Goal: Information Seeking & Learning: Learn about a topic

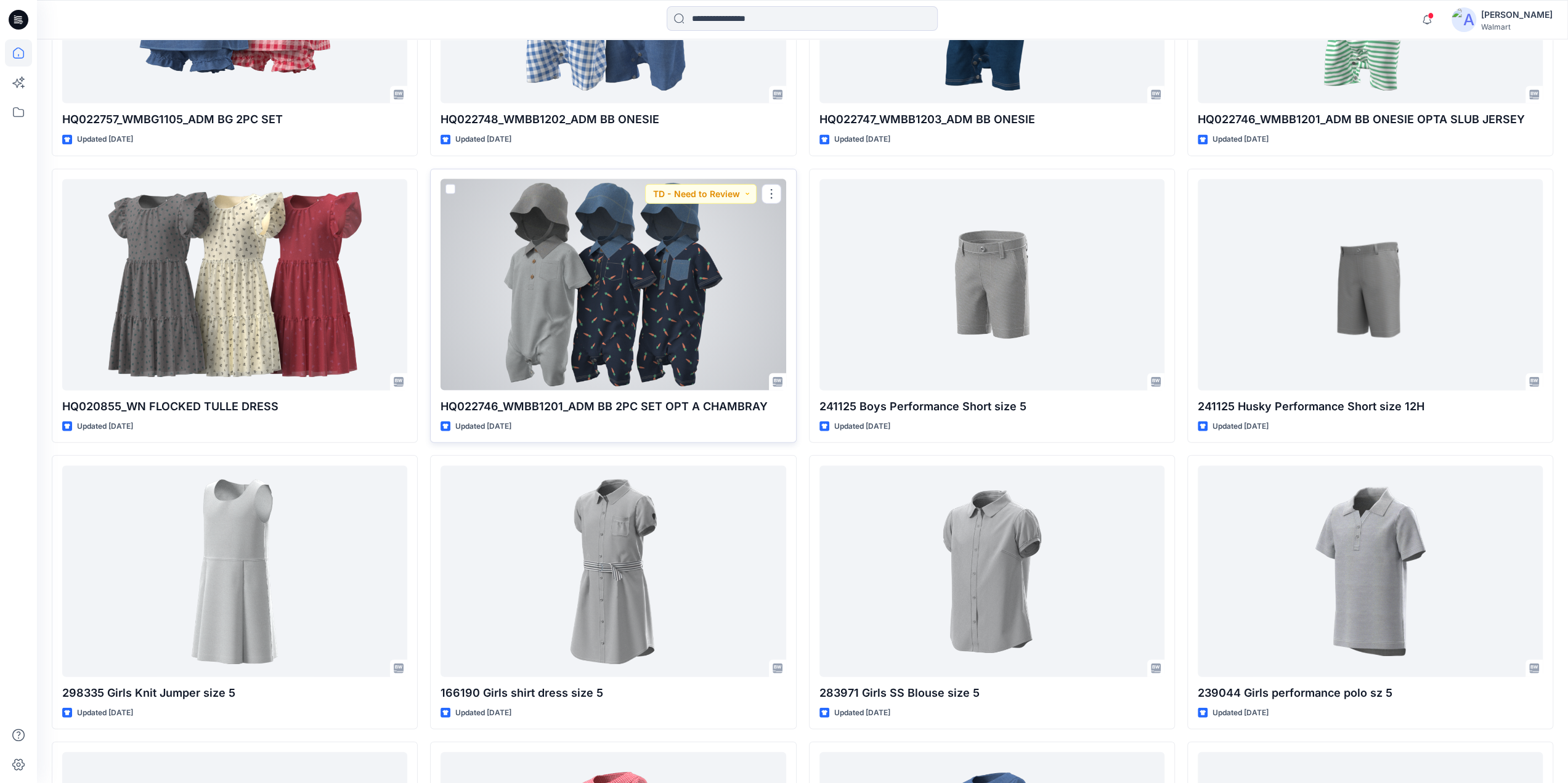
scroll to position [6588, 0]
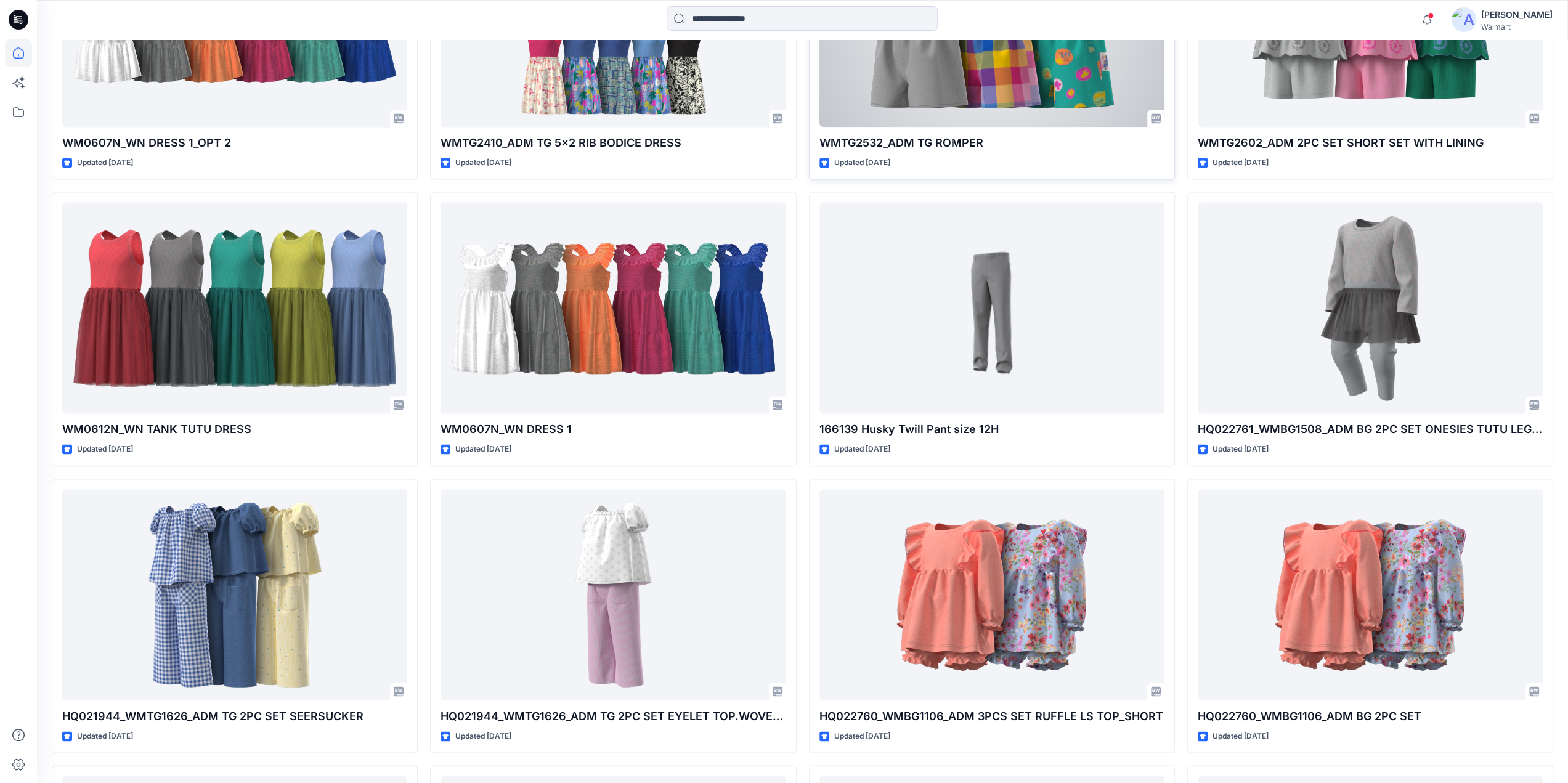
click at [988, 83] on div at bounding box center [991, 20] width 345 height 211
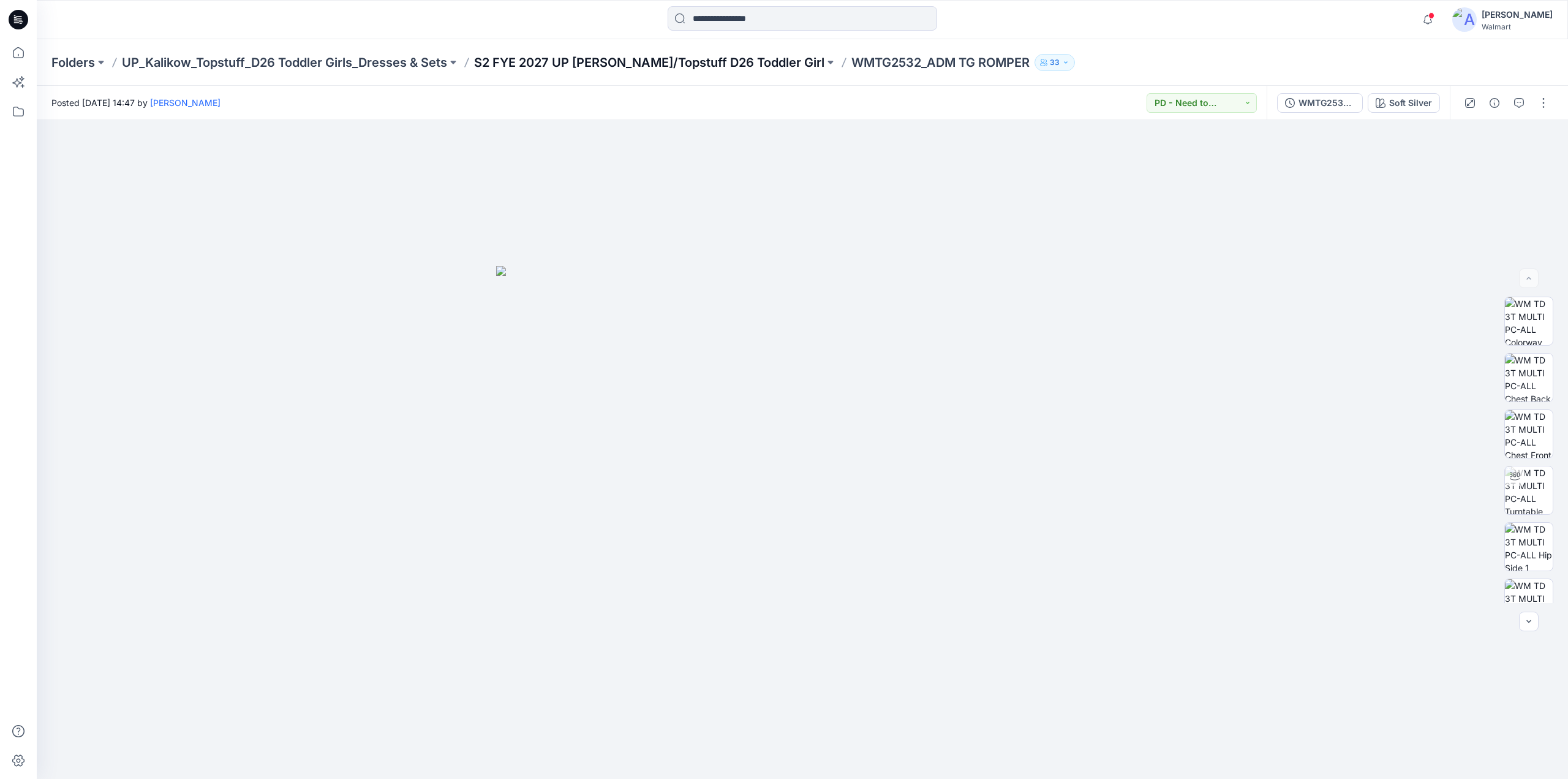
click at [649, 65] on p "S2 FYE 2027 UP [PERSON_NAME]/Topstuff D26 Toddler Girl" at bounding box center [650, 63] width 351 height 17
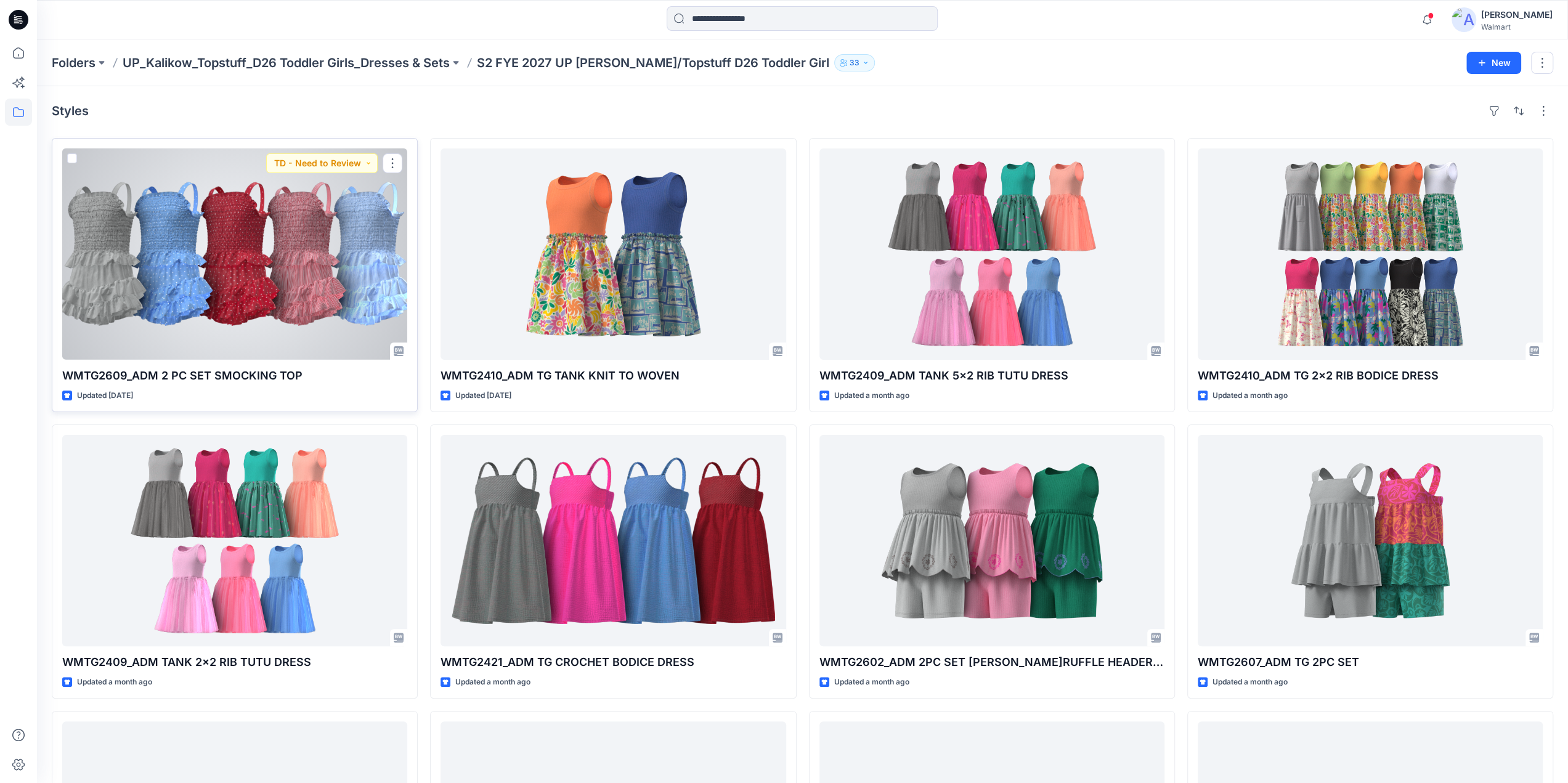
click at [273, 281] on div at bounding box center [235, 253] width 345 height 211
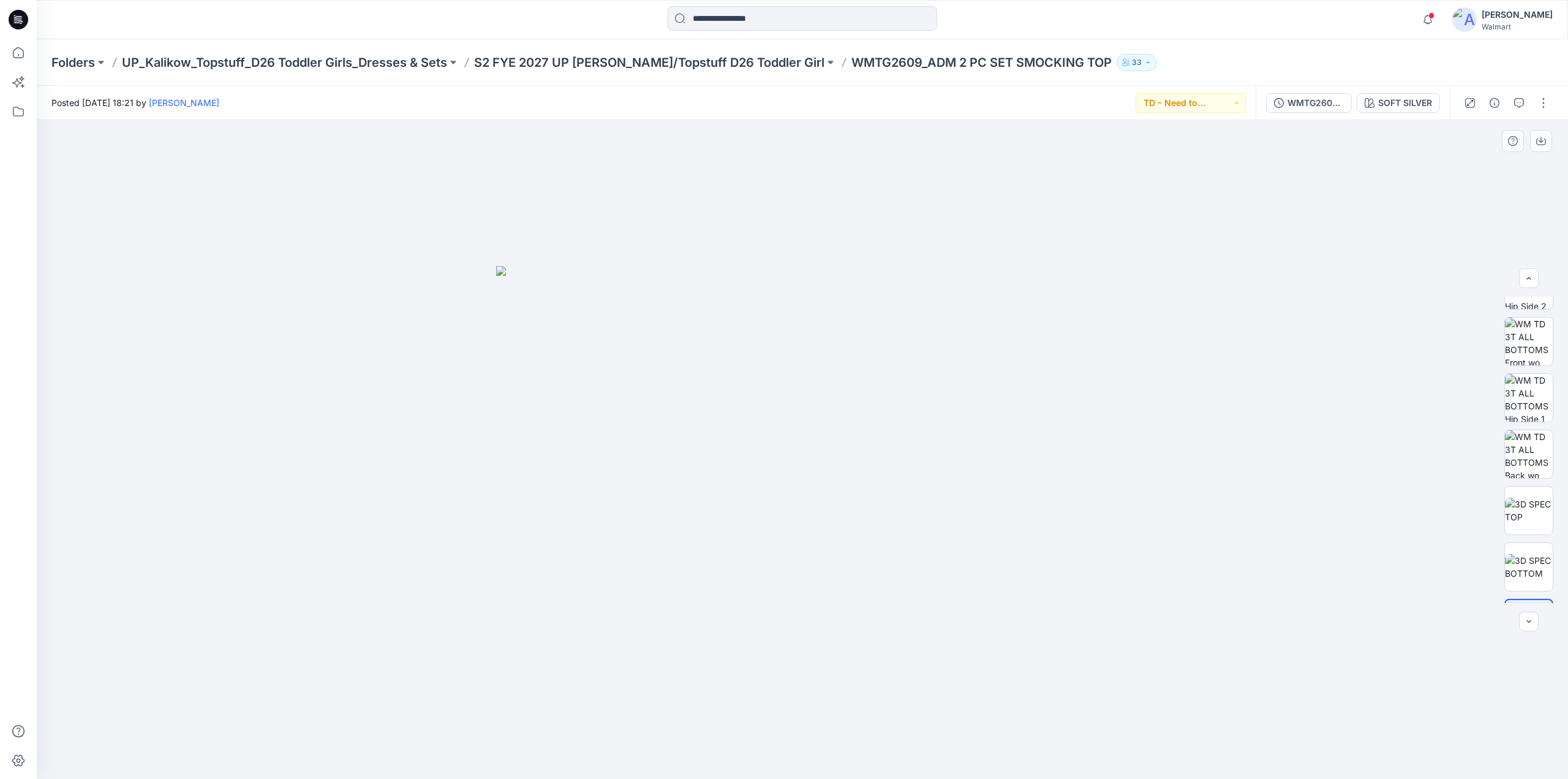
scroll to position [797, 0]
click at [1539, 483] on img at bounding box center [1528, 482] width 47 height 26
click at [1513, 527] on img at bounding box center [1528, 539] width 47 height 26
click at [1522, 480] on img at bounding box center [1528, 482] width 47 height 26
